Goal: Task Accomplishment & Management: Manage account settings

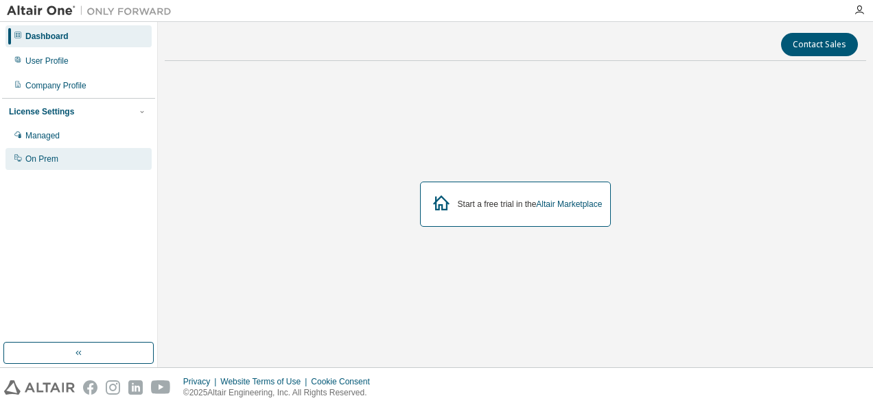
click at [43, 154] on div "On Prem" at bounding box center [41, 159] width 33 height 11
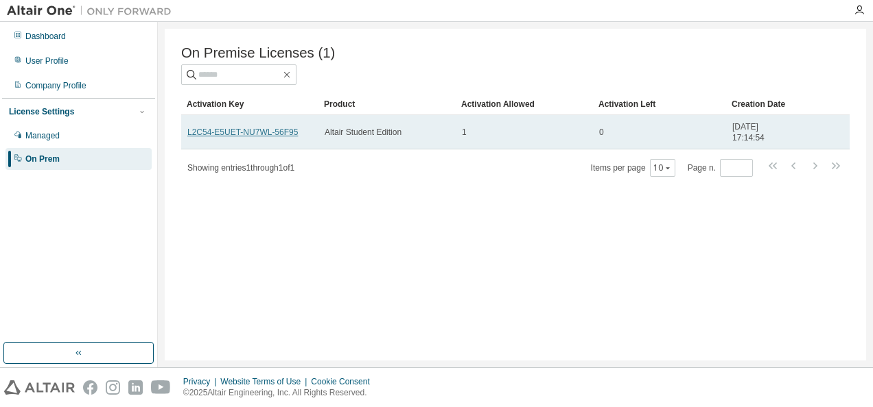
click at [257, 136] on link "L2C54-E5UET-NU7WL-56F95" at bounding box center [242, 133] width 110 height 10
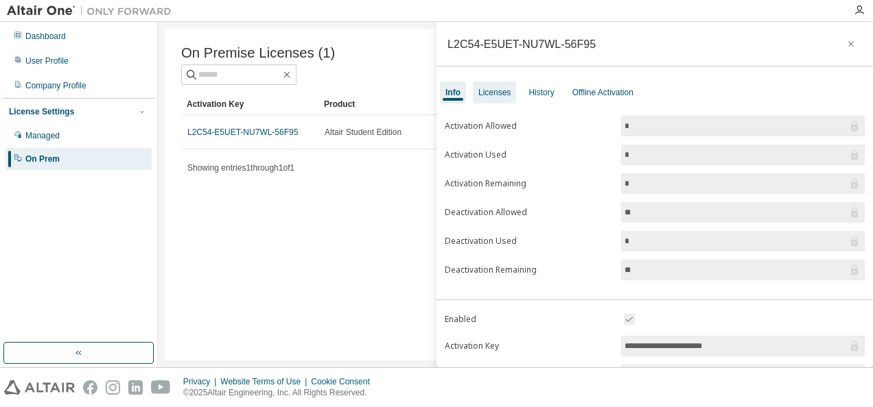
click at [493, 93] on div "Licenses" at bounding box center [494, 92] width 32 height 11
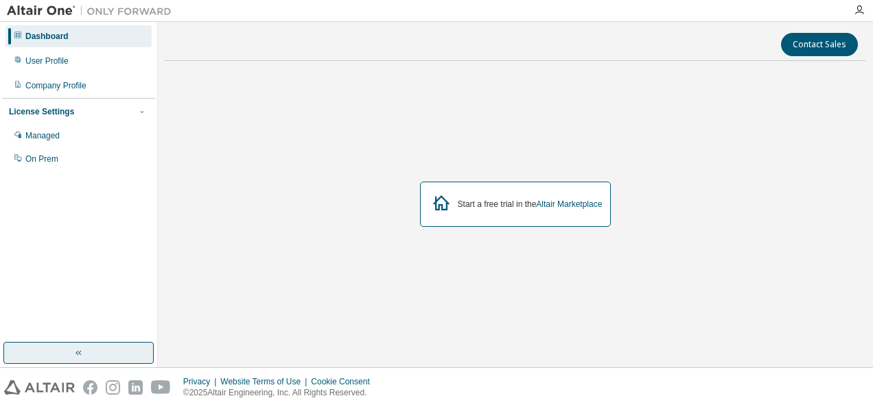
click at [104, 353] on button "button" at bounding box center [78, 353] width 150 height 22
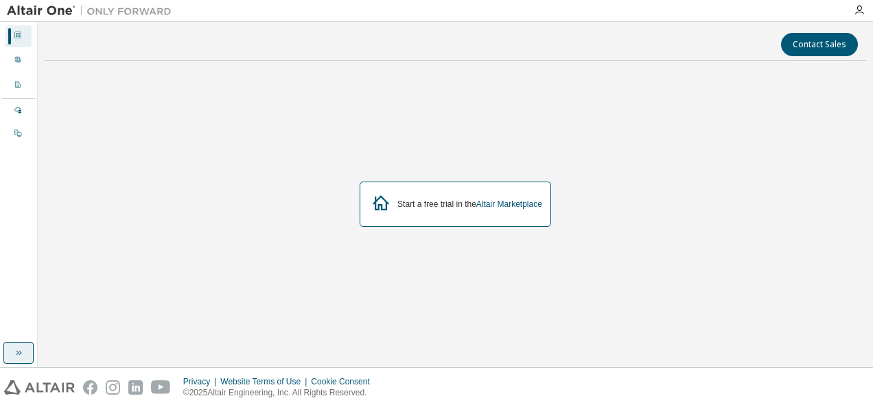
click at [14, 360] on button "button" at bounding box center [18, 353] width 30 height 22
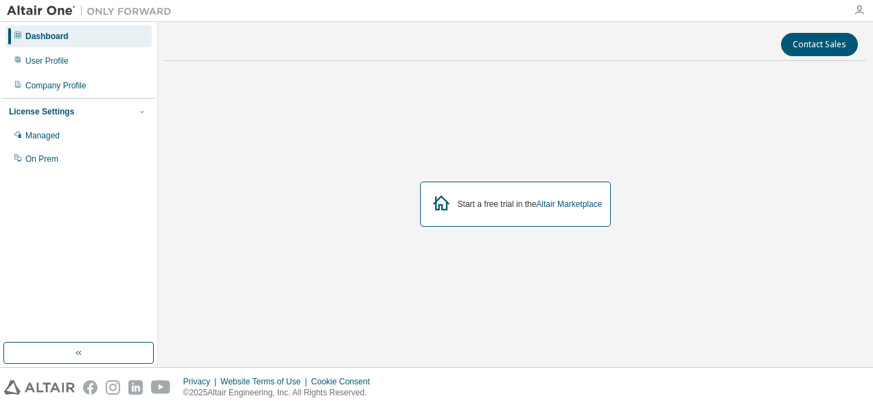
click at [862, 10] on icon "button" at bounding box center [858, 10] width 11 height 11
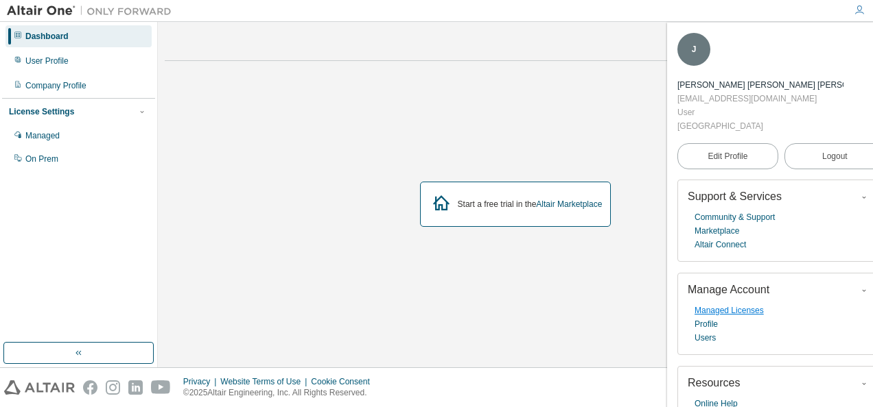
click at [745, 304] on link "Managed Licenses" at bounding box center [728, 311] width 69 height 14
click at [57, 67] on div "User Profile" at bounding box center [78, 61] width 146 height 22
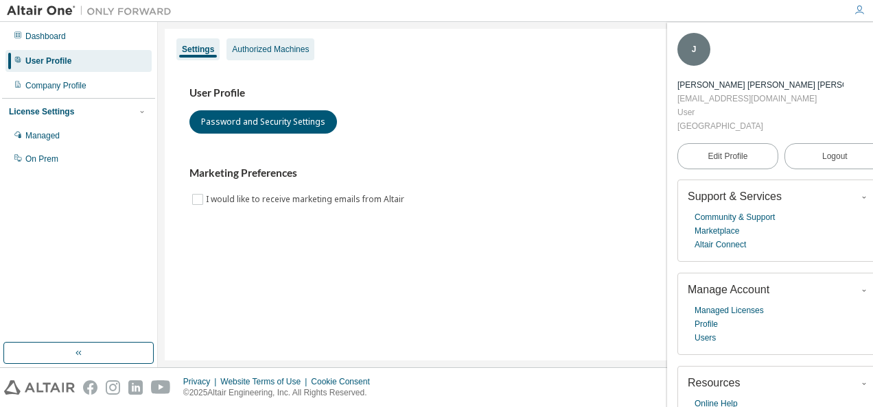
click at [269, 54] on div "Authorized Machines" at bounding box center [270, 49] width 77 height 11
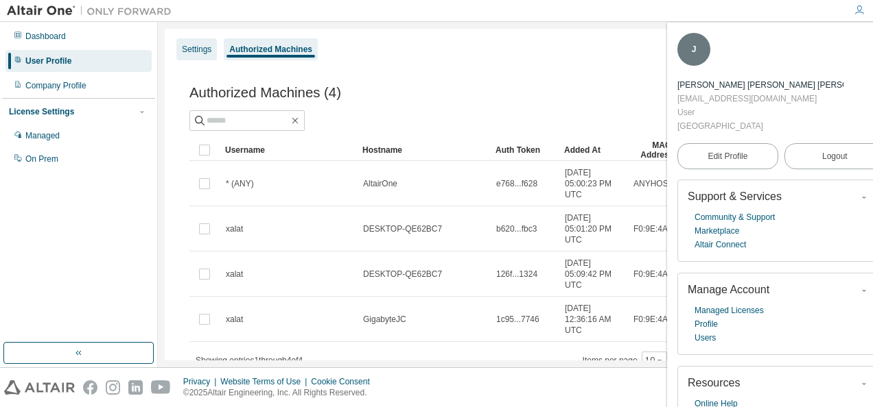
click at [196, 51] on div "Settings" at bounding box center [196, 49] width 29 height 11
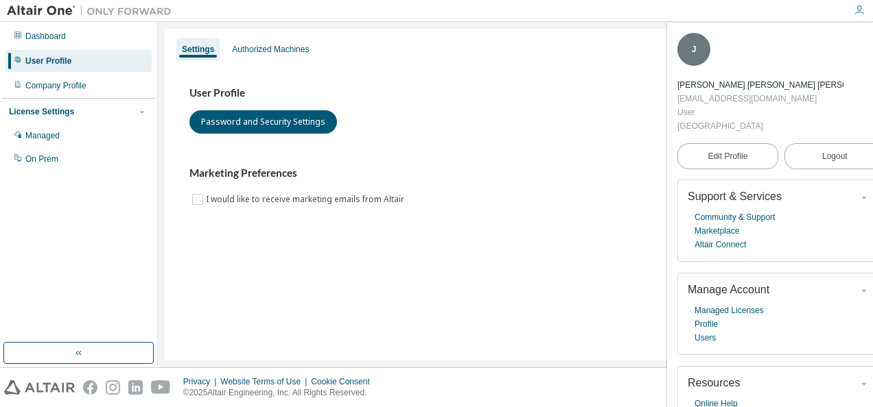
click at [143, 114] on icon "button" at bounding box center [142, 112] width 8 height 8
click at [74, 133] on div "Managed" at bounding box center [78, 136] width 146 height 22
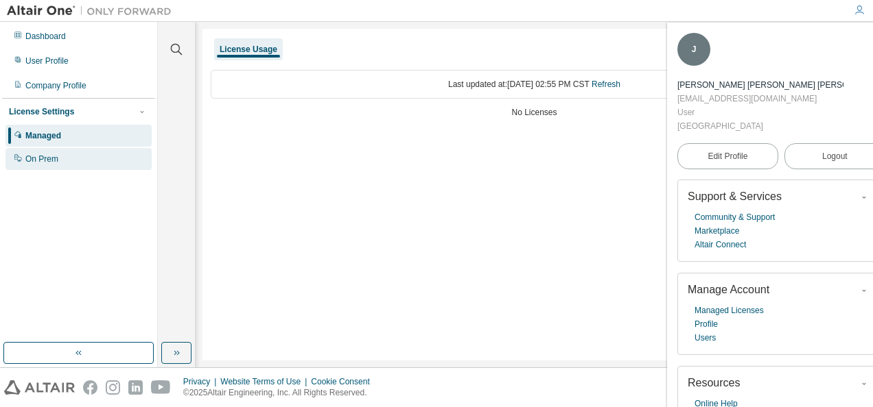
click at [47, 158] on div "On Prem" at bounding box center [41, 159] width 33 height 11
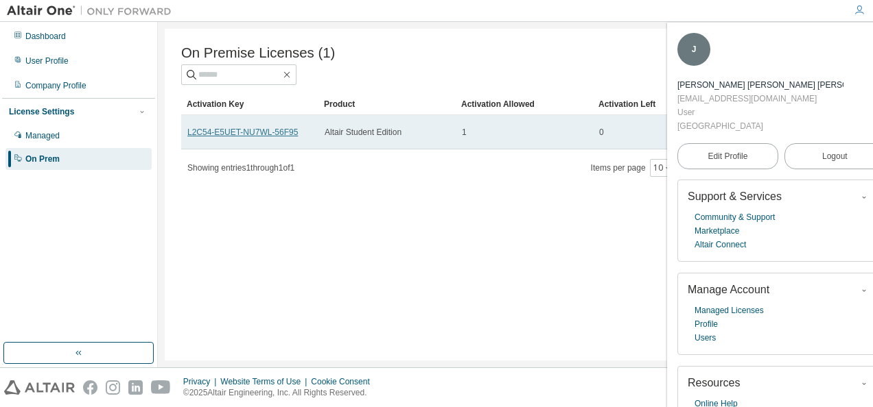
click at [274, 137] on link "L2C54-E5UET-NU7WL-56F95" at bounding box center [242, 133] width 110 height 10
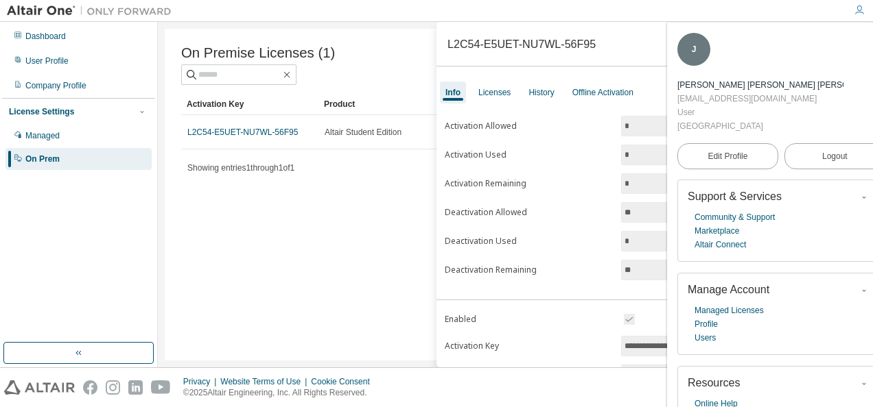
click at [872, 43] on icon "button" at bounding box center [877, 42] width 8 height 8
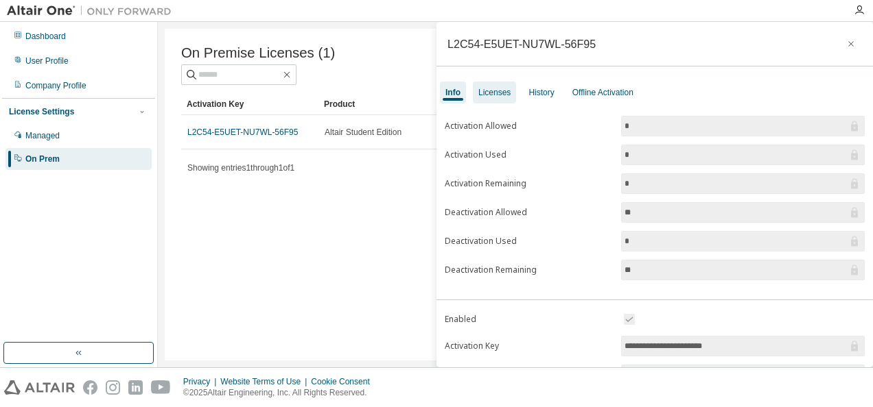
click at [491, 94] on div "Licenses" at bounding box center [494, 92] width 32 height 11
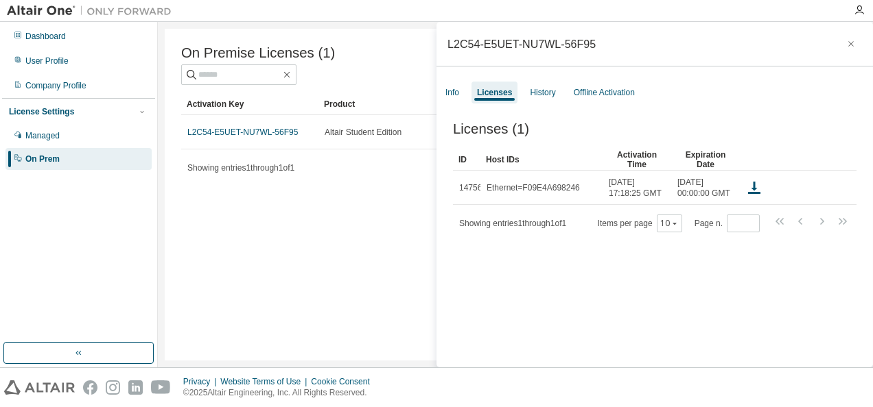
scroll to position [21, 0]
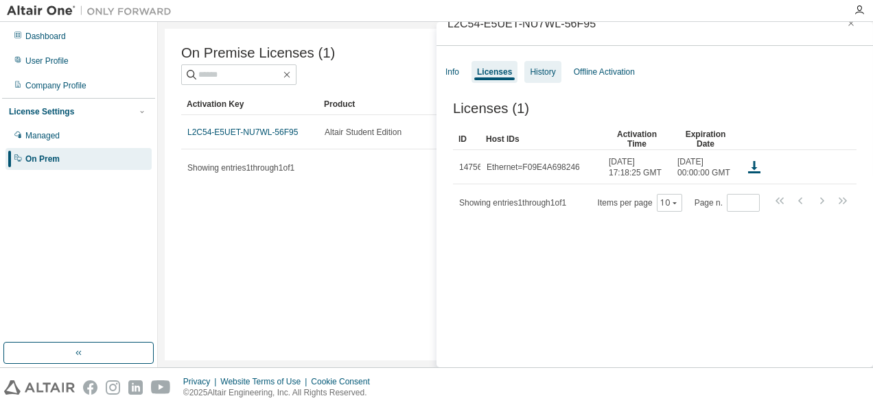
click at [540, 74] on div "History" at bounding box center [542, 72] width 25 height 11
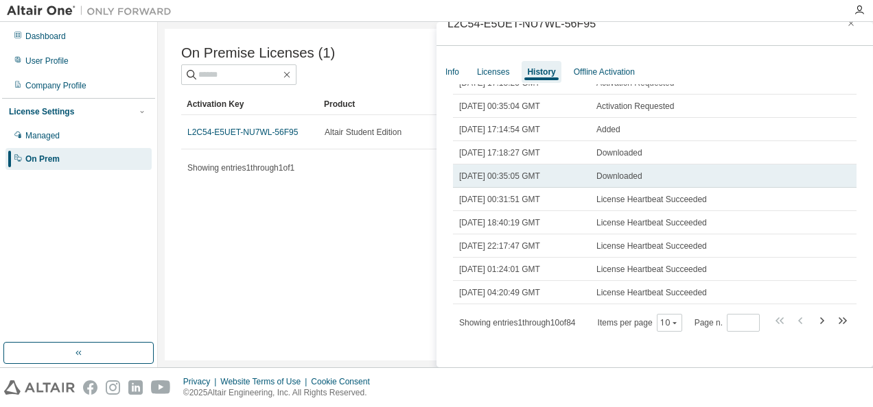
scroll to position [0, 0]
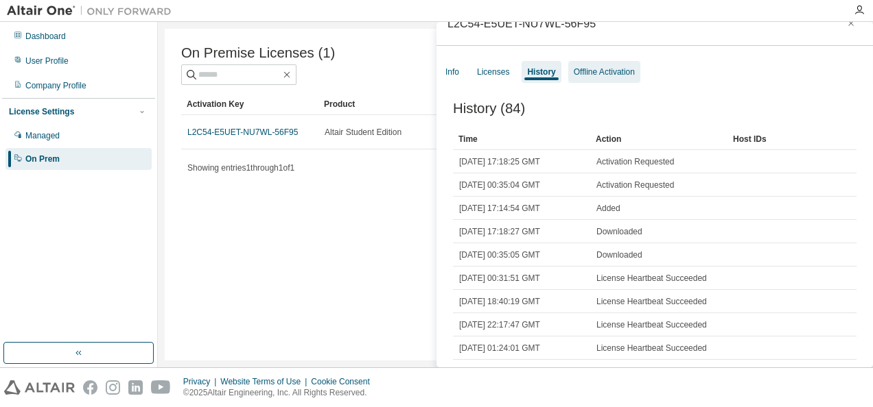
click at [598, 67] on div "Offline Activation" at bounding box center [603, 72] width 61 height 11
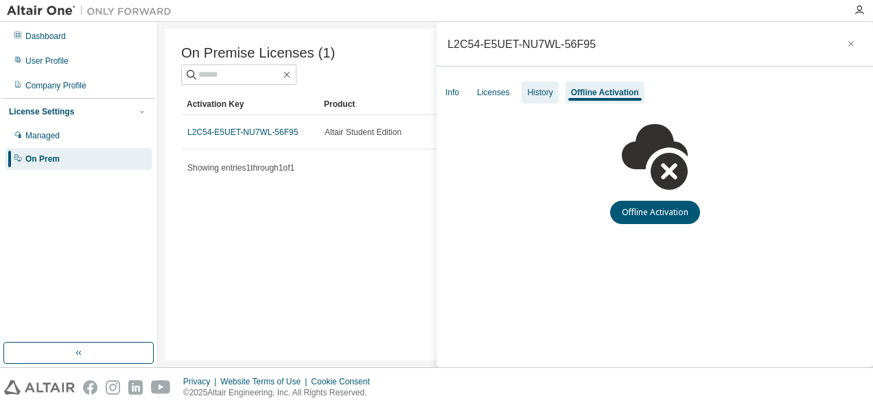
click at [544, 89] on div "History" at bounding box center [539, 92] width 25 height 11
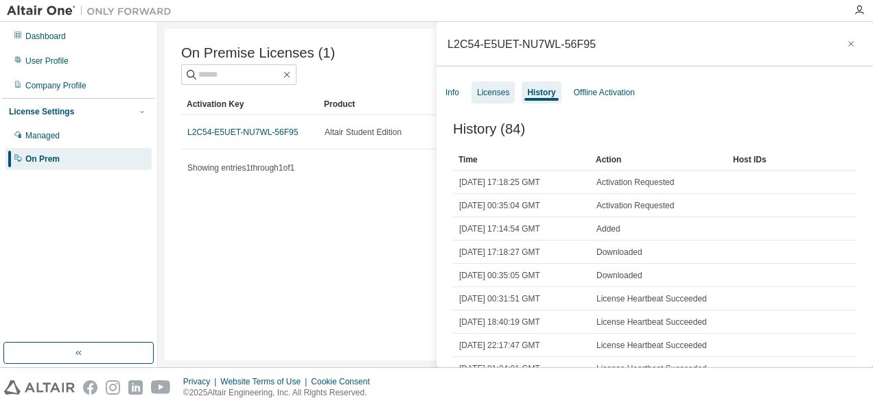
click at [506, 93] on div "Licenses" at bounding box center [493, 92] width 32 height 11
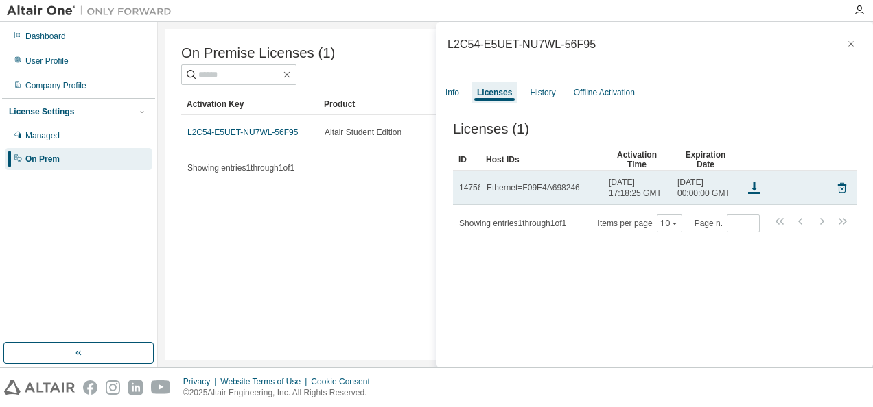
click at [517, 193] on div "Ethernet=F09E4A698246" at bounding box center [532, 187] width 93 height 11
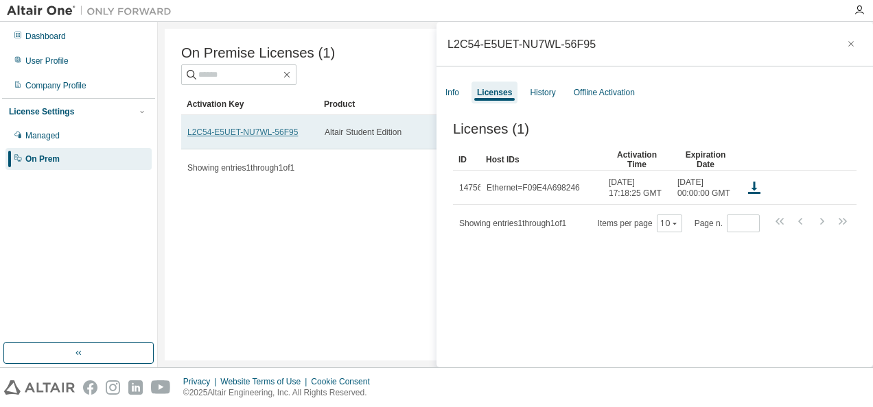
click at [269, 137] on link "L2C54-E5UET-NU7WL-56F95" at bounding box center [242, 133] width 110 height 10
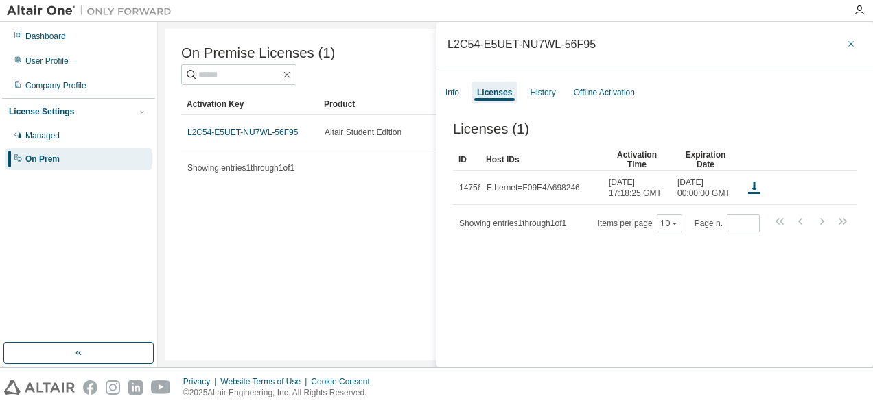
click at [846, 44] on icon "button" at bounding box center [851, 43] width 10 height 11
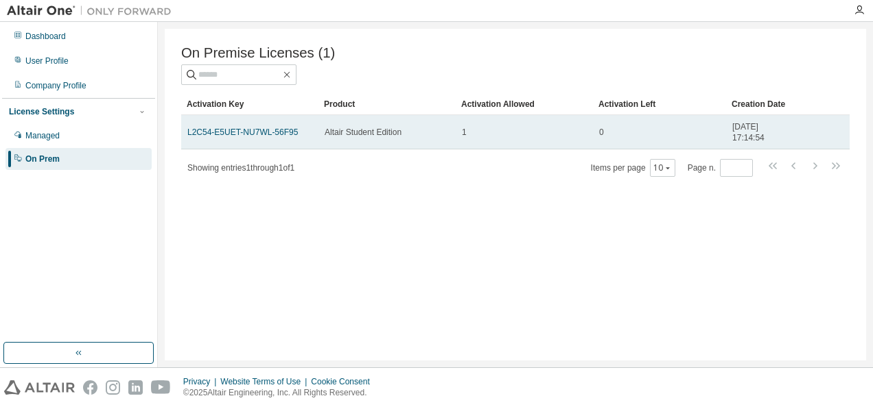
click at [335, 140] on td "Altair Student Edition" at bounding box center [386, 132] width 137 height 34
click at [277, 134] on link "L2C54-E5UET-NU7WL-56F95" at bounding box center [242, 133] width 110 height 10
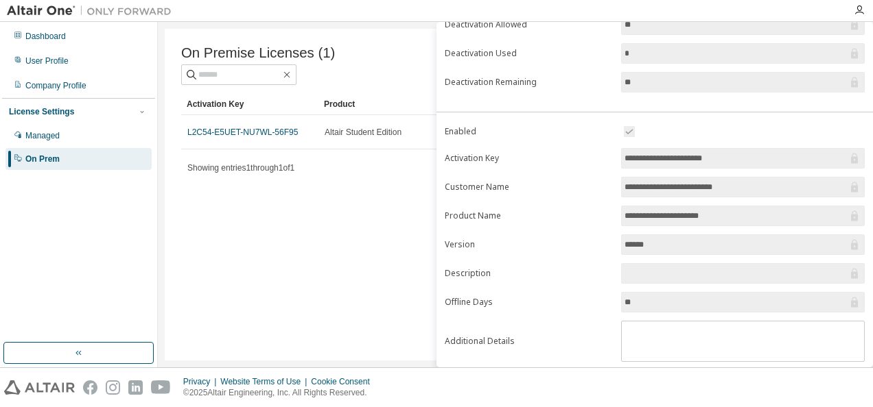
scroll to position [218, 0]
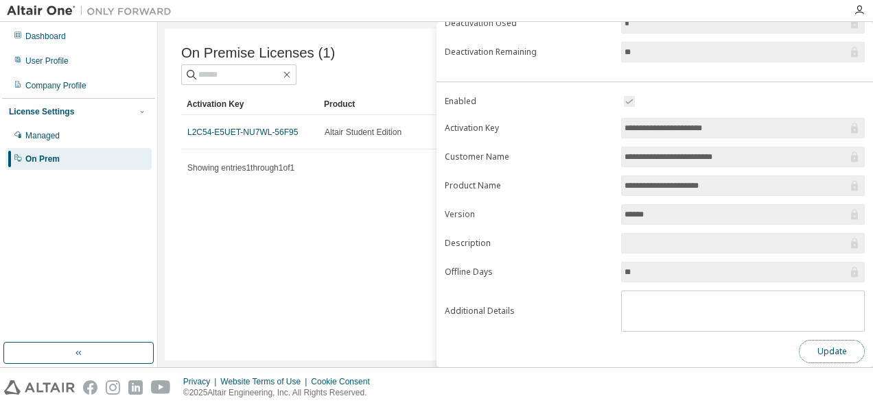
click at [827, 346] on button "Update" at bounding box center [831, 351] width 66 height 23
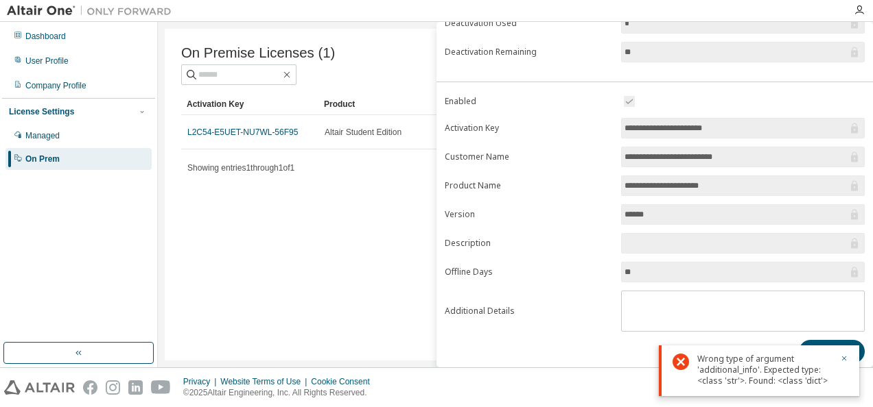
click at [595, 329] on div "**********" at bounding box center [654, 228] width 436 height 270
click at [564, 298] on form "**********" at bounding box center [655, 212] width 420 height 239
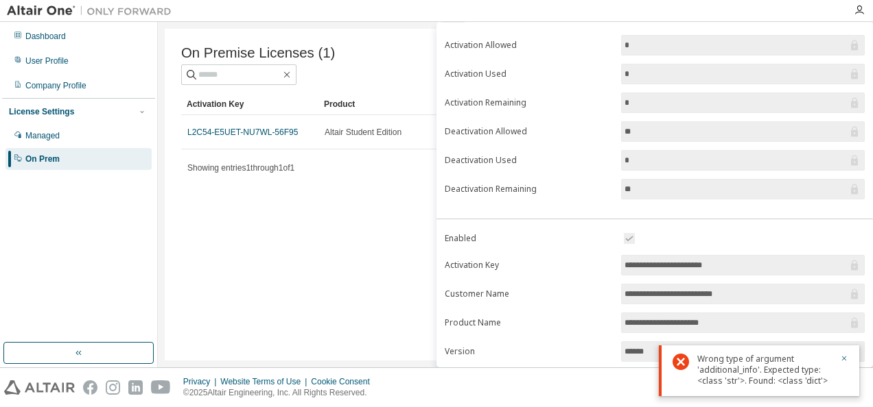
scroll to position [80, 0]
click at [564, 298] on form "**********" at bounding box center [655, 351] width 420 height 239
click at [842, 358] on icon "button" at bounding box center [844, 359] width 8 height 8
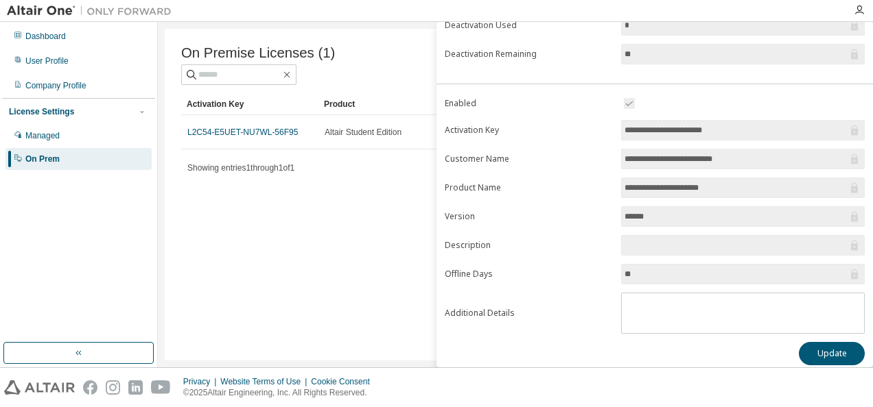
scroll to position [218, 0]
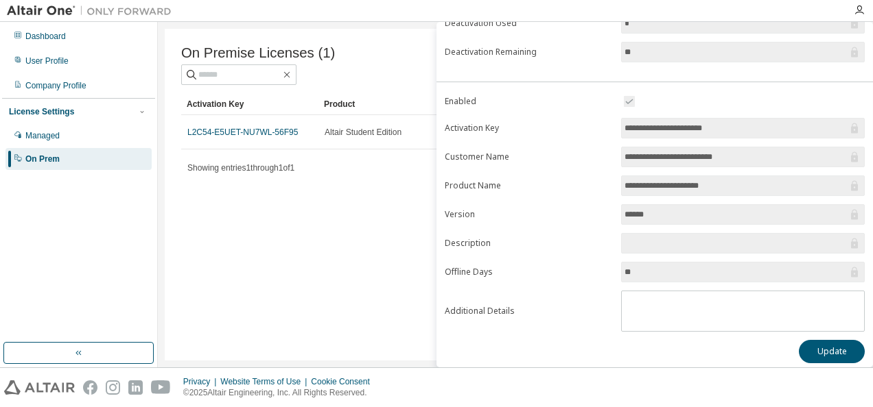
click at [697, 237] on input "text" at bounding box center [735, 244] width 223 height 14
click at [693, 240] on input "text" at bounding box center [735, 244] width 223 height 14
click at [671, 292] on textarea at bounding box center [742, 310] width 242 height 36
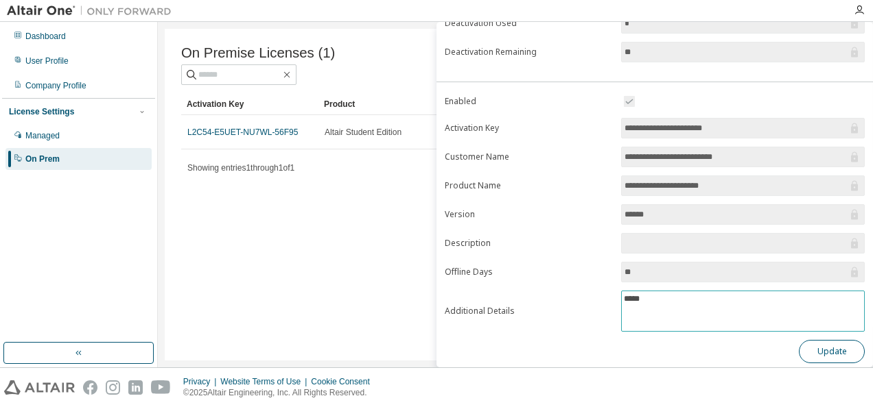
type textarea "*****"
click at [833, 345] on button "Update" at bounding box center [831, 351] width 66 height 23
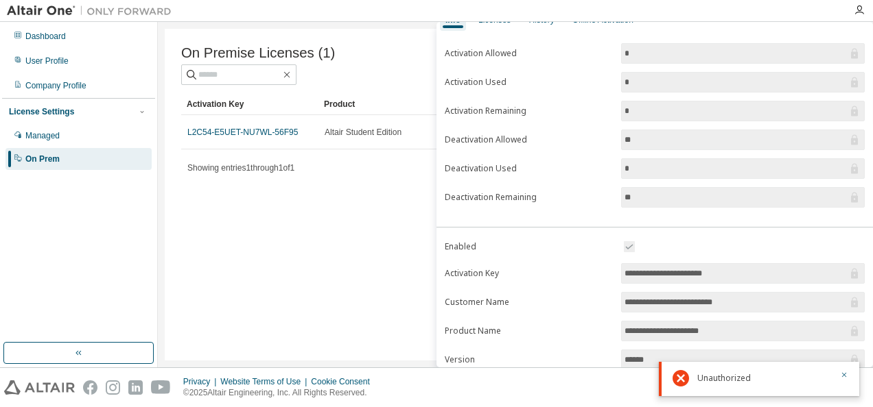
scroll to position [0, 0]
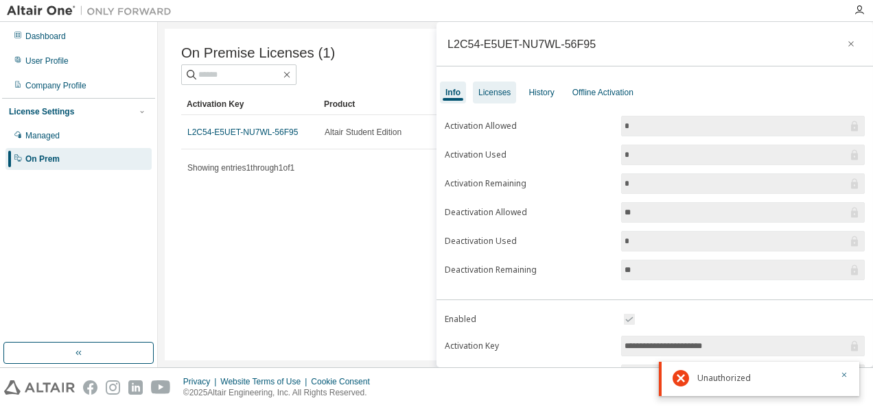
click at [505, 98] on div "Licenses" at bounding box center [494, 93] width 43 height 22
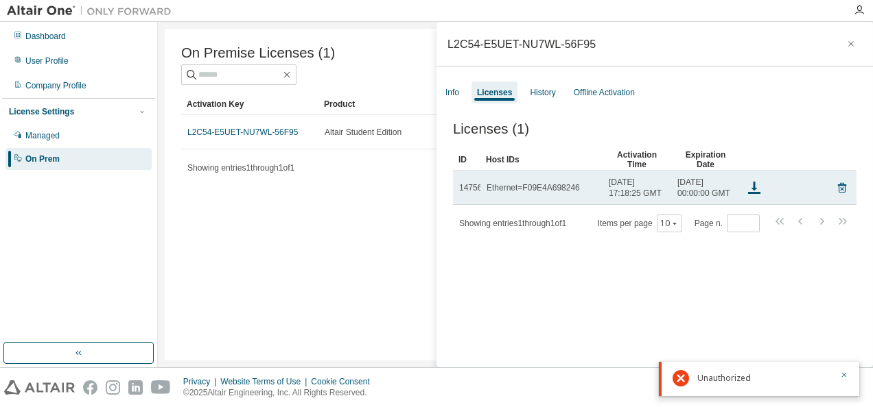
click at [511, 192] on div "Ethernet=F09E4A698246" at bounding box center [532, 187] width 93 height 11
click at [608, 194] on span "Wed, 21 Aug 2024 17:18:25 GMT" at bounding box center [636, 188] width 56 height 22
click at [719, 187] on span "Thu, 21 Aug 2025 00:00:00 GMT" at bounding box center [705, 188] width 56 height 22
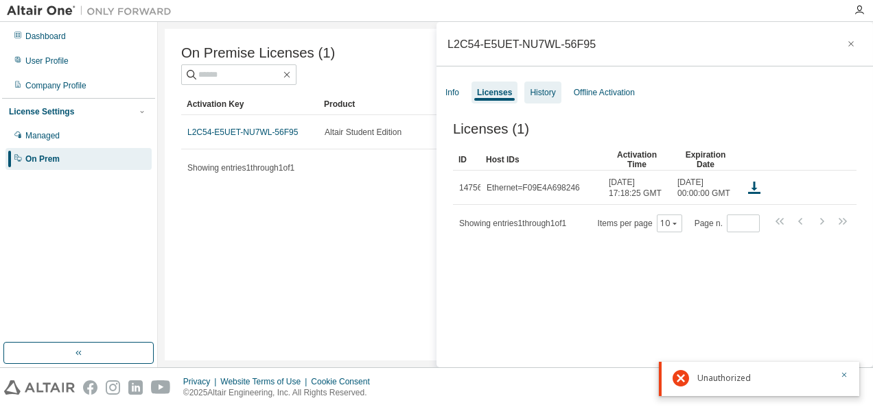
click at [539, 93] on div "History" at bounding box center [542, 92] width 25 height 11
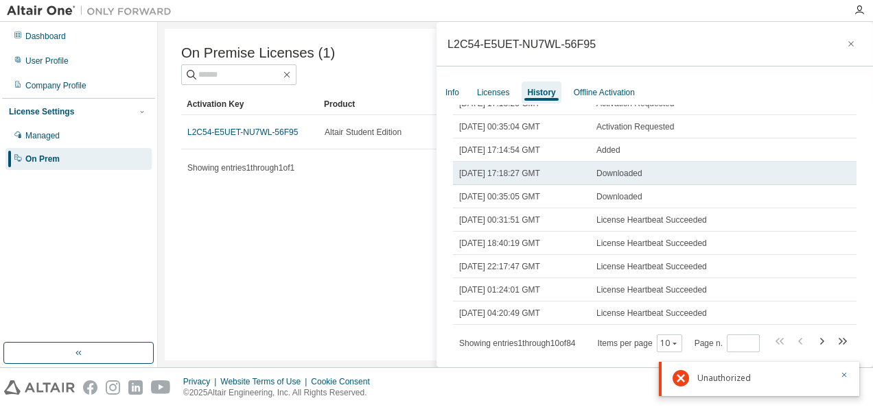
scroll to position [21, 0]
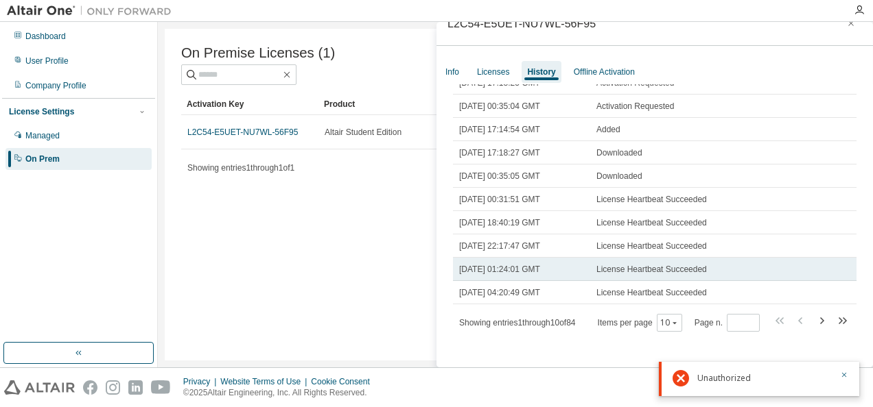
click at [621, 276] on td "License Heartbeat Succeeded" at bounding box center [658, 269] width 137 height 23
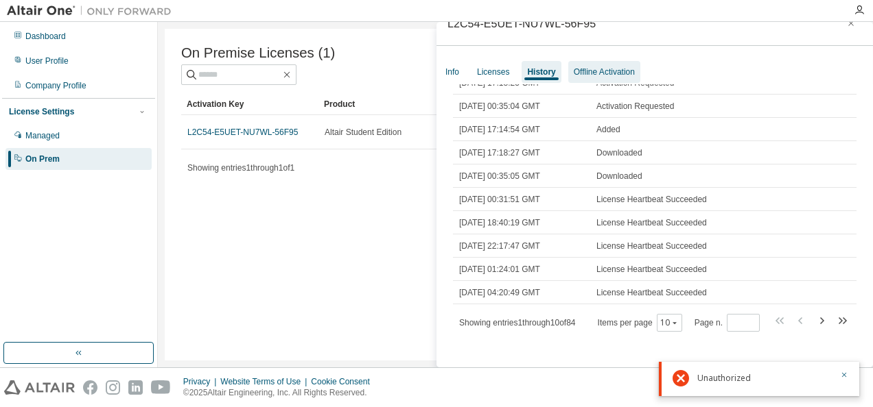
click at [591, 71] on div "Offline Activation" at bounding box center [603, 72] width 61 height 11
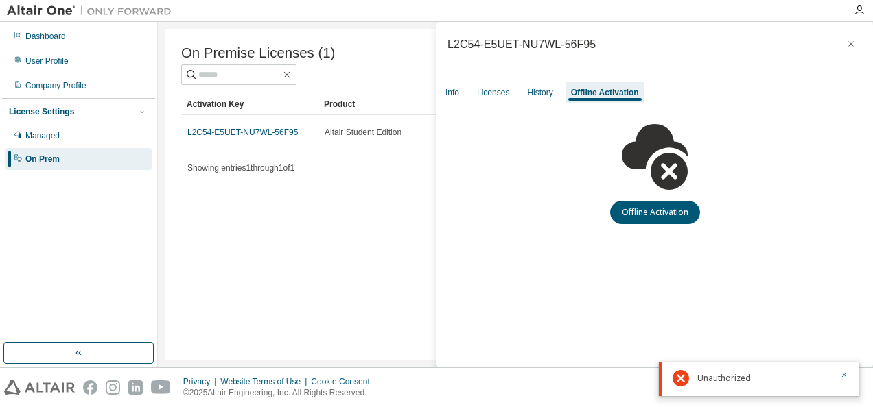
click at [848, 377] on div "Unauthorized" at bounding box center [759, 379] width 200 height 34
click at [841, 376] on icon "button" at bounding box center [844, 375] width 8 height 8
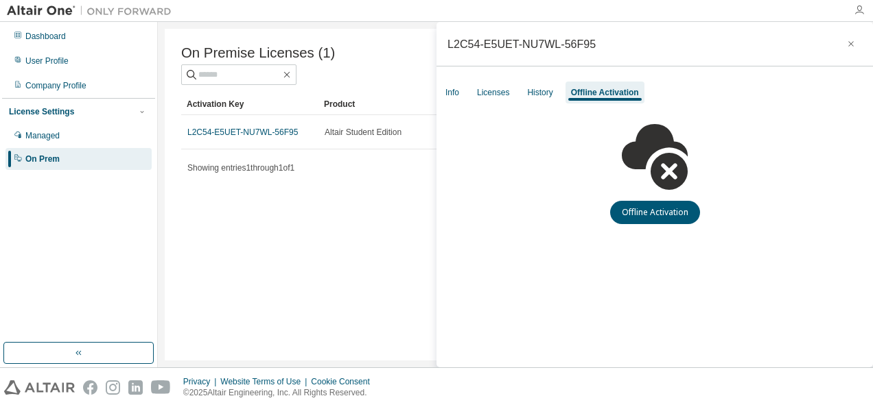
click at [858, 12] on icon "button" at bounding box center [858, 10] width 11 height 11
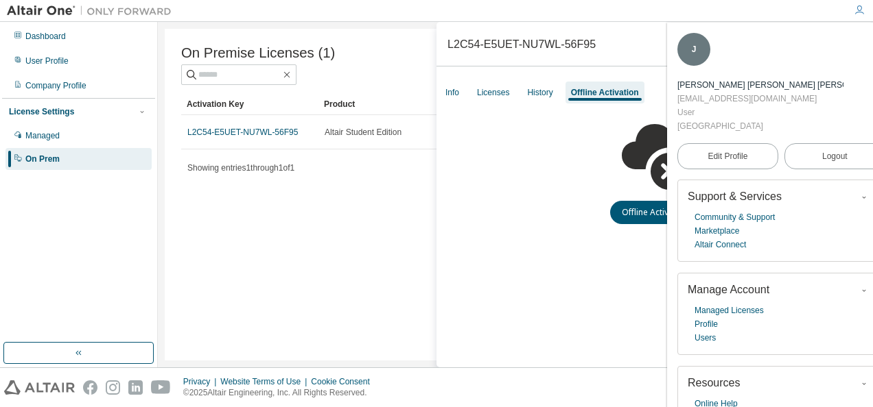
scroll to position [24, 0]
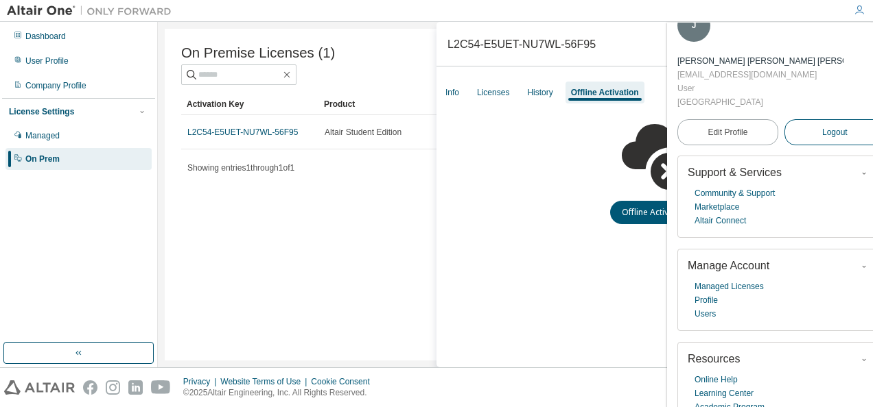
click at [822, 126] on span "Logout" at bounding box center [834, 133] width 25 height 14
